Goal: Task Accomplishment & Management: Manage account settings

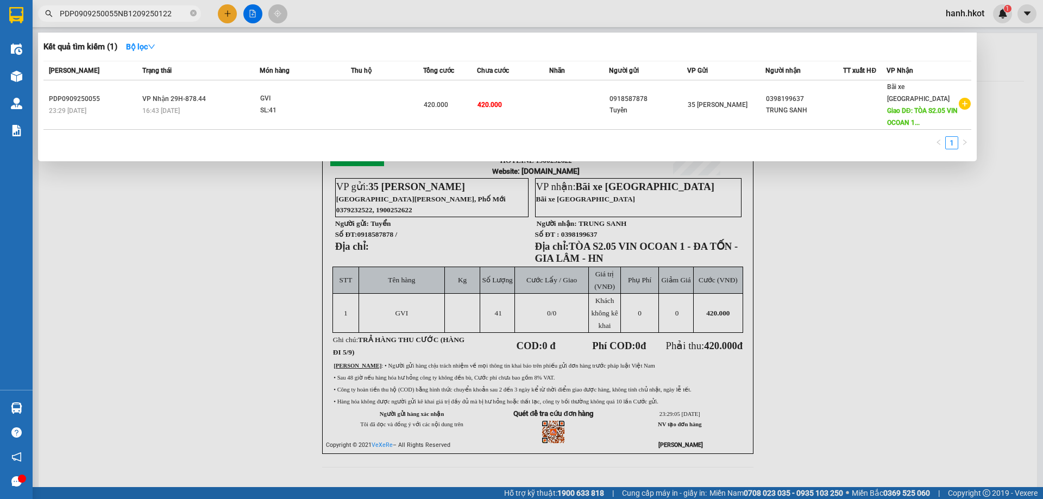
click at [166, 17] on input "PDP0909250055NB1209250122" at bounding box center [124, 14] width 128 height 12
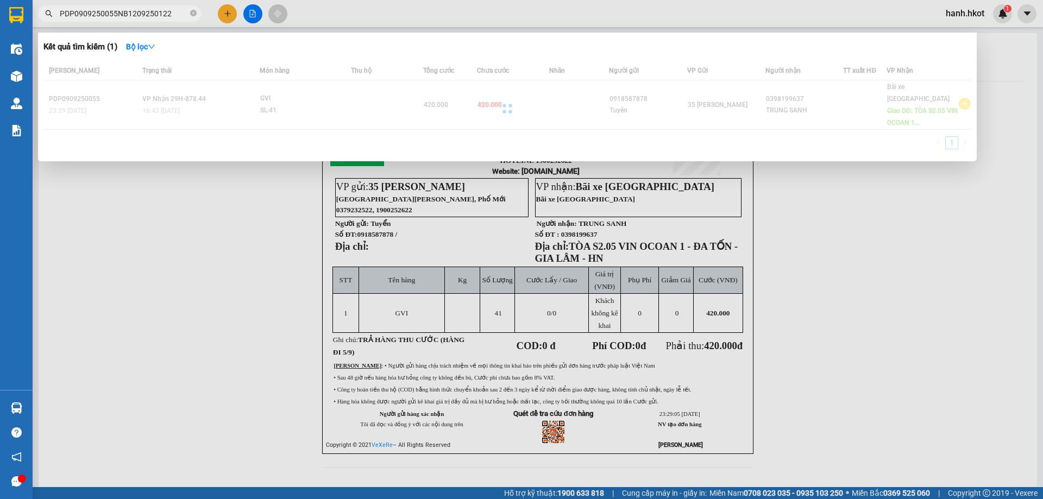
click at [166, 17] on input "PDP0909250055NB1209250122" at bounding box center [124, 14] width 128 height 12
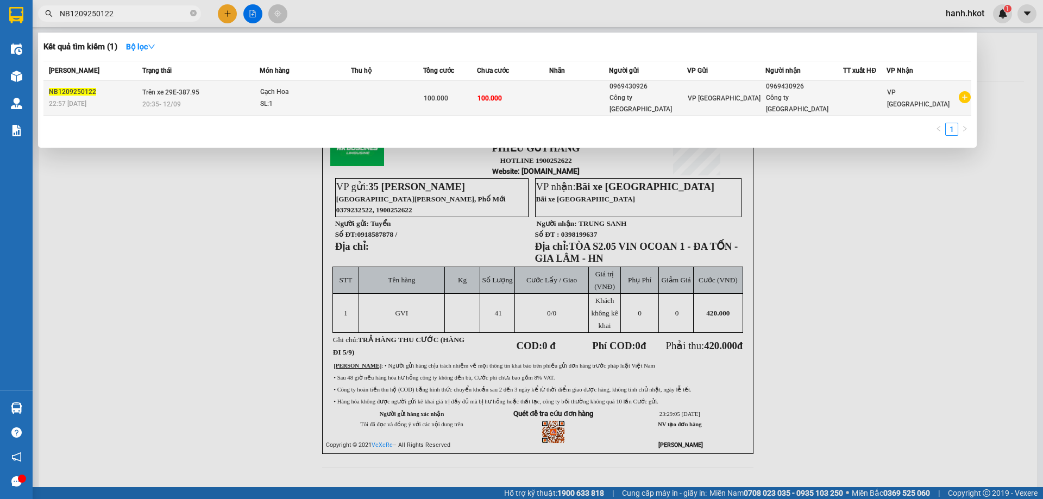
type input "NB1209250122"
click at [381, 102] on td at bounding box center [387, 98] width 72 height 36
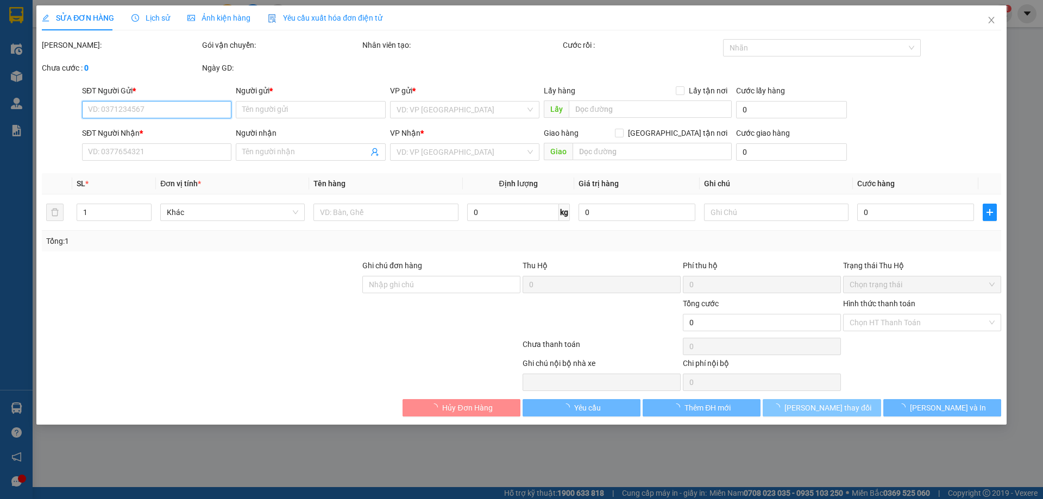
type input "0969430926"
type input "Công ty [GEOGRAPHIC_DATA]"
type input "0969430926"
type input "Công ty [GEOGRAPHIC_DATA]"
type input "100.000"
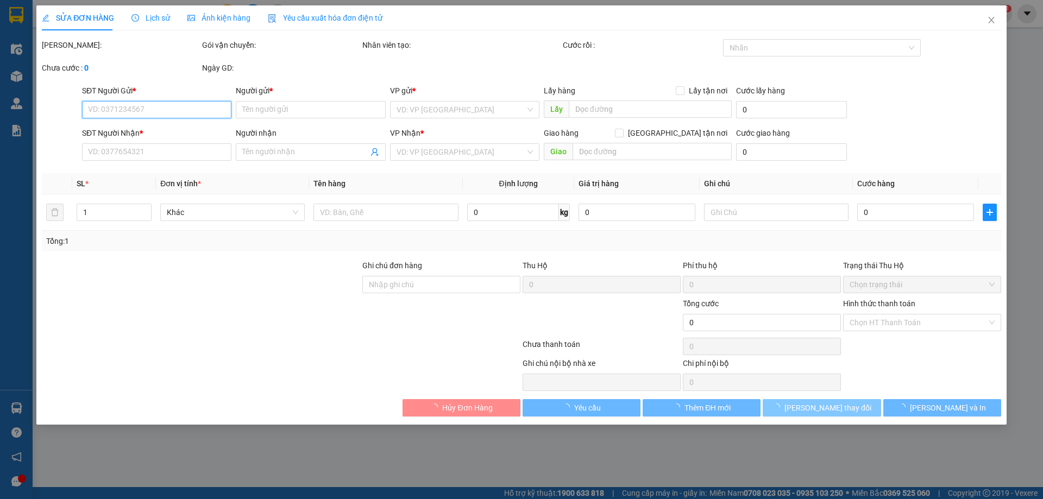
type input "100.000"
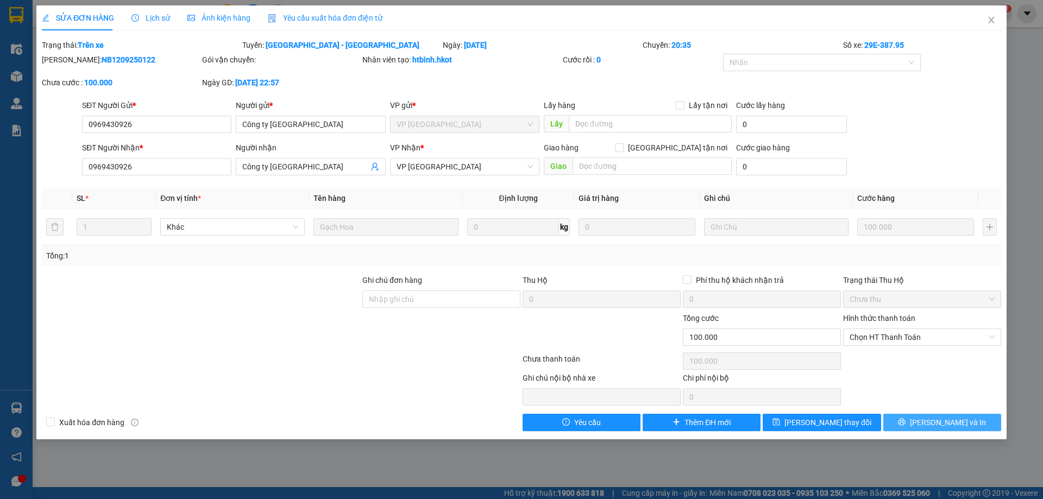
click at [951, 424] on span "[PERSON_NAME] và In" at bounding box center [948, 423] width 76 height 12
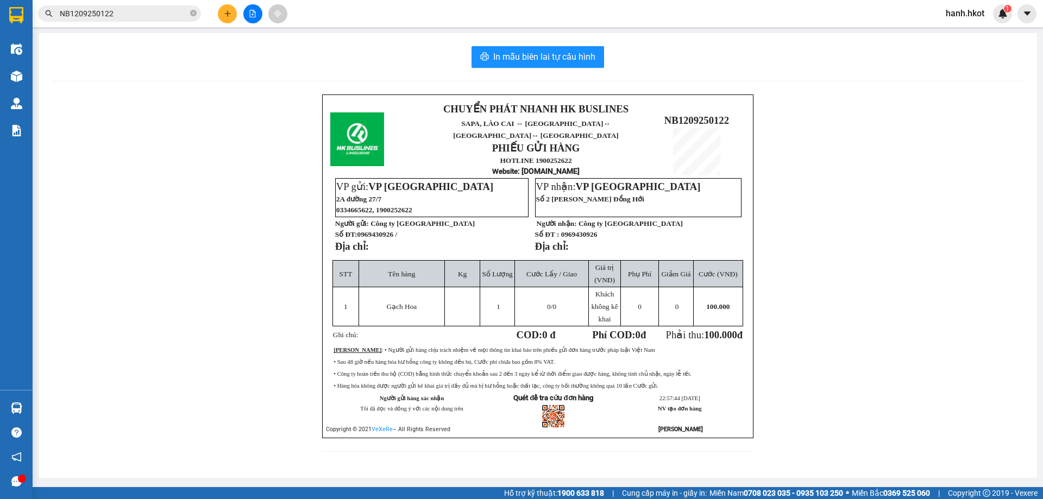
click at [142, 14] on input "NB1209250122" at bounding box center [124, 14] width 128 height 12
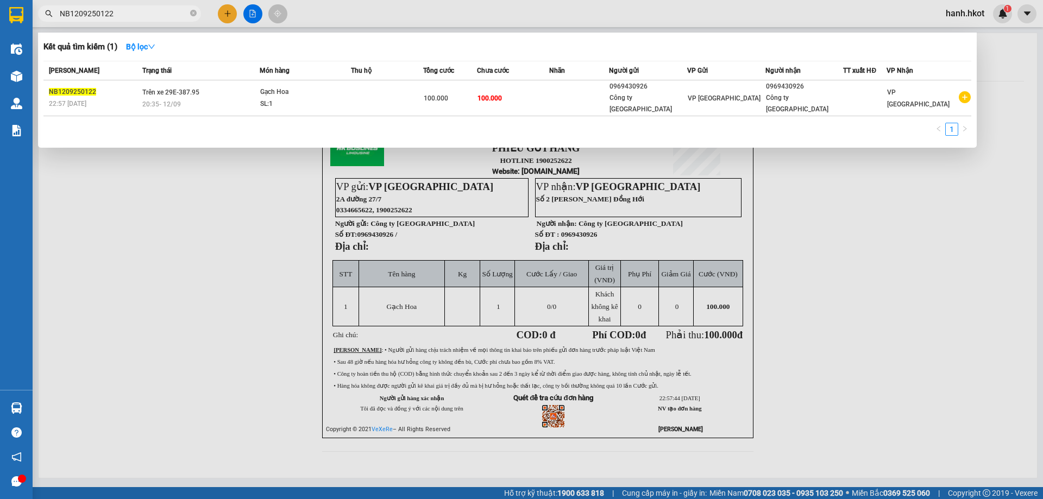
click at [142, 14] on input "NB1209250122" at bounding box center [124, 14] width 128 height 12
type input "1409250140"
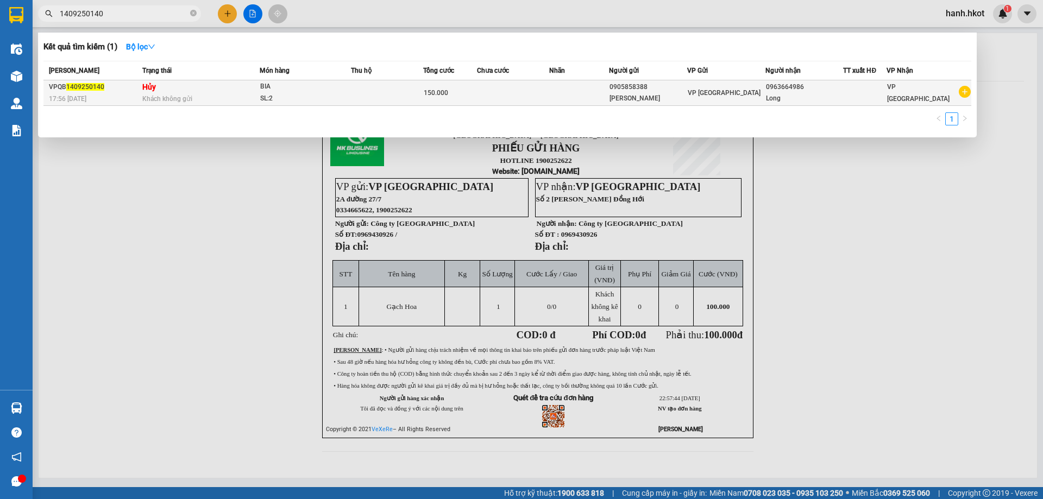
click at [393, 98] on td at bounding box center [387, 93] width 72 height 26
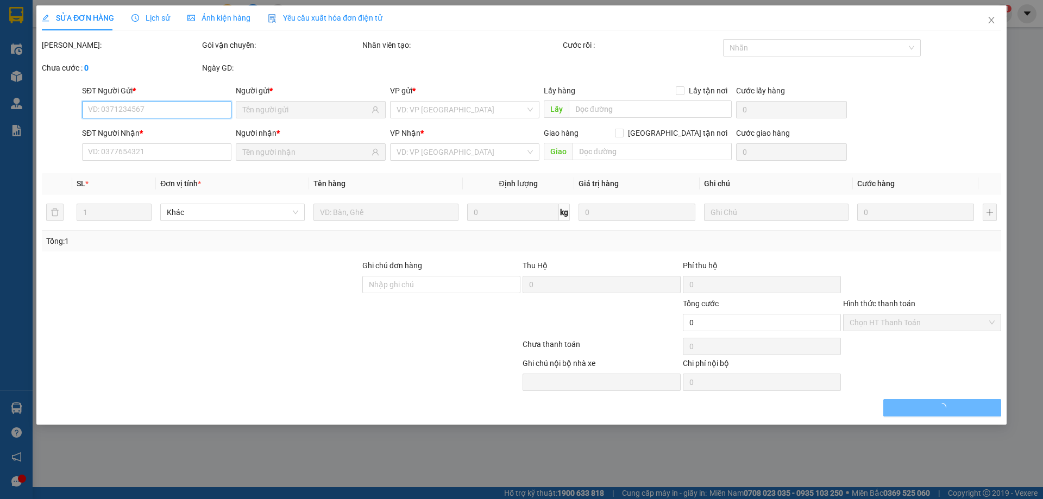
type input "0905858388"
type input "[PERSON_NAME]"
type input "0963664986"
type input "Long"
type input "150.000"
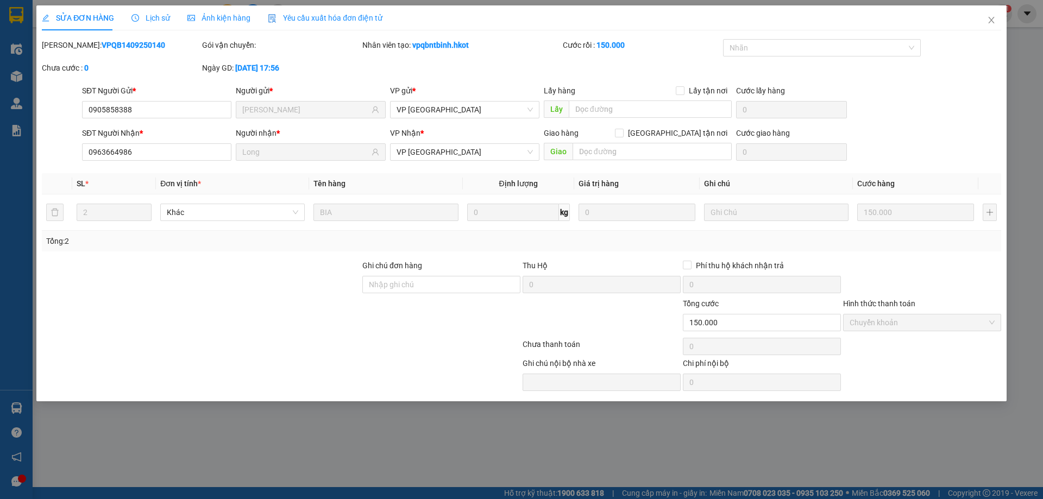
click at [143, 16] on span "Lịch sử" at bounding box center [150, 18] width 39 height 9
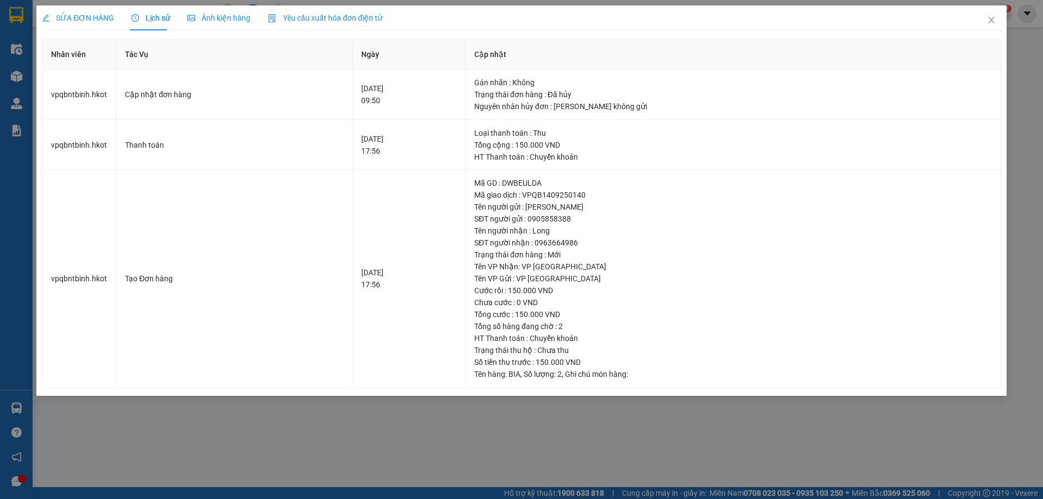
click at [68, 11] on div "SỬA ĐƠN HÀNG" at bounding box center [78, 17] width 72 height 25
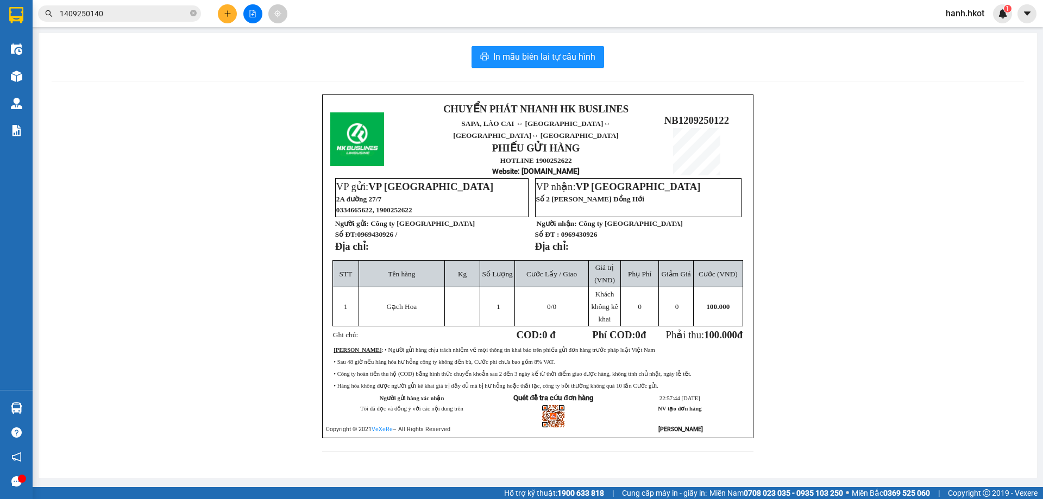
click at [120, 16] on input "1409250140" at bounding box center [124, 14] width 128 height 12
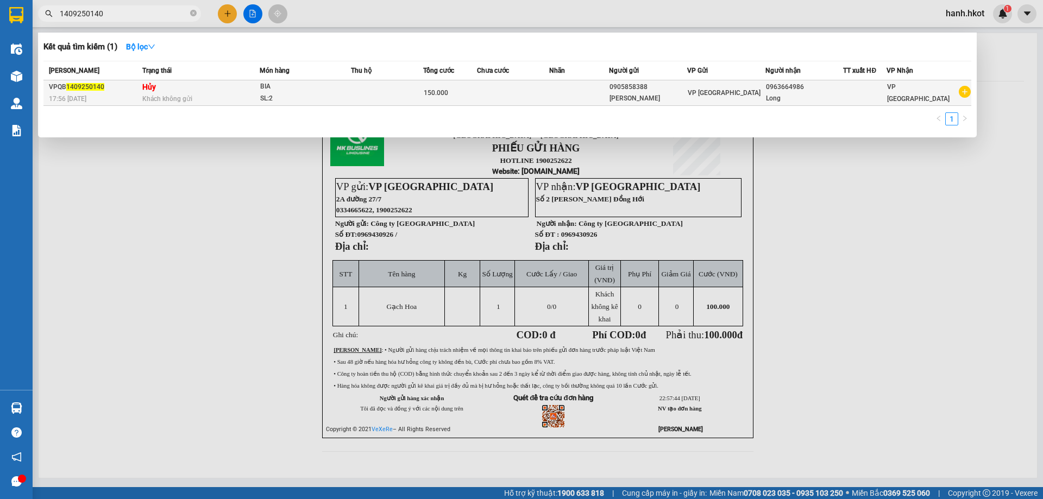
click at [222, 89] on td "Hủy Khách không gửi" at bounding box center [200, 93] width 120 height 26
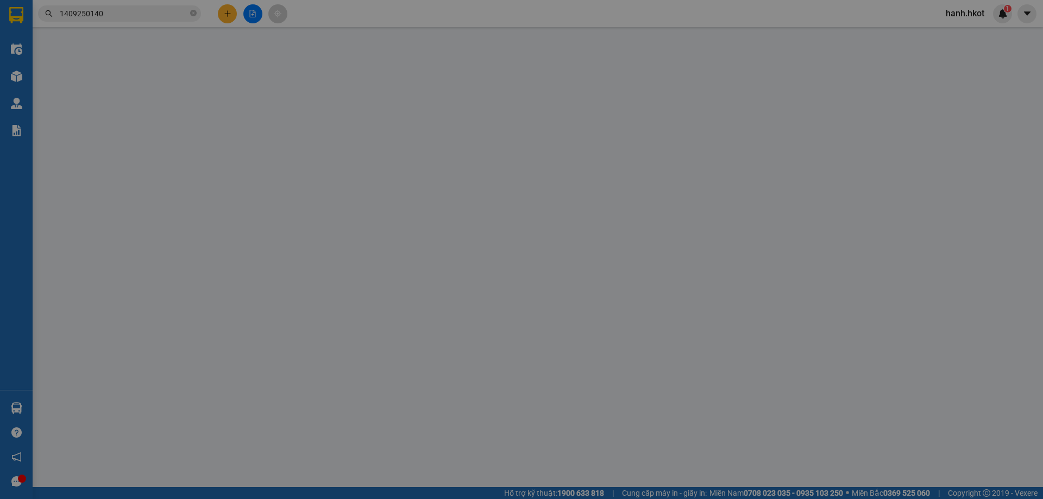
type input "0905858388"
type input "[PERSON_NAME]"
type input "0963664986"
type input "Long"
type input "150.000"
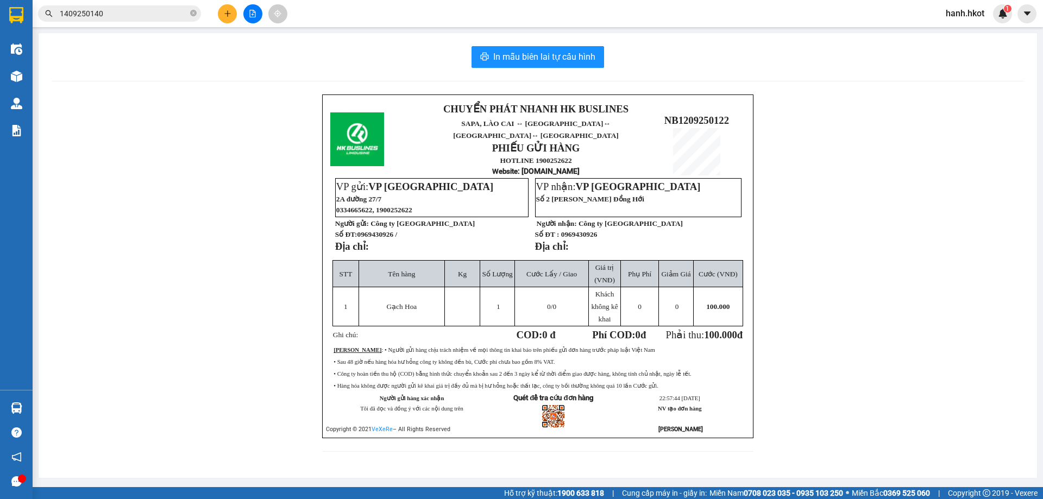
click at [97, 18] on input "1409250140" at bounding box center [124, 14] width 128 height 12
